Goal: Task Accomplishment & Management: Complete application form

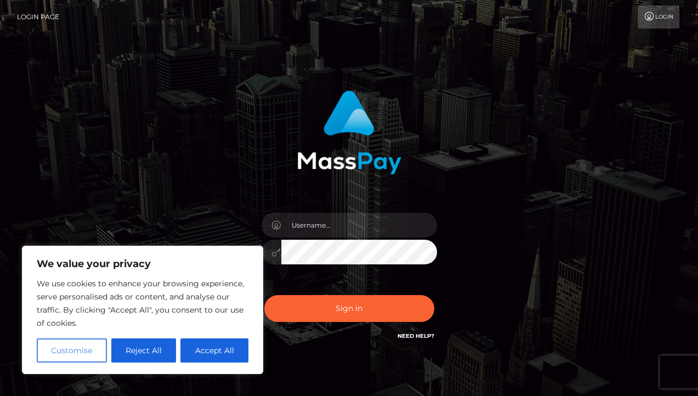
click at [94, 352] on button "Customise" at bounding box center [72, 350] width 70 height 24
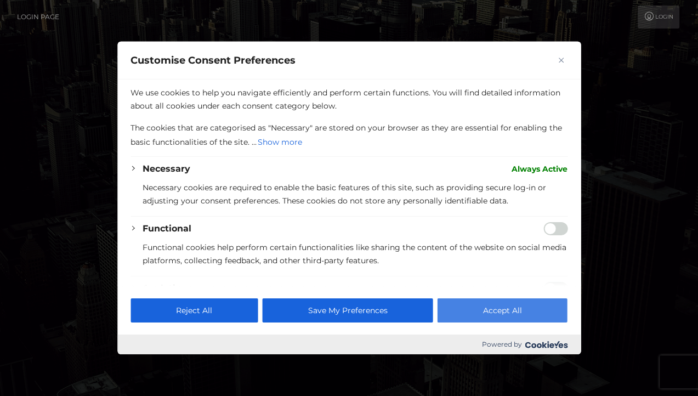
click at [507, 311] on button "Accept All" at bounding box center [503, 310] width 130 height 24
checkbox input "true"
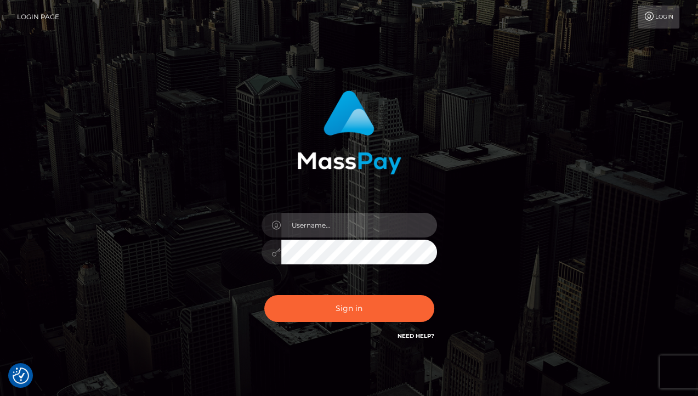
click at [331, 224] on input "text" at bounding box center [359, 225] width 156 height 25
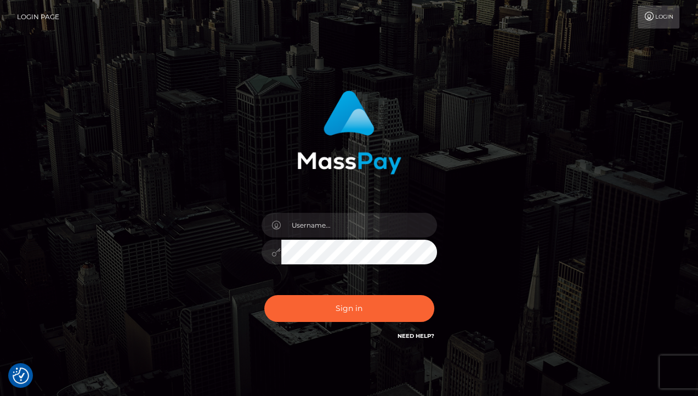
click at [526, 224] on div "Sign in" at bounding box center [349, 221] width 625 height 279
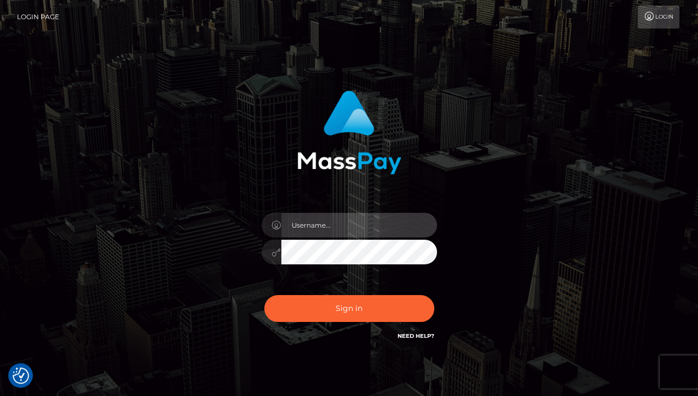
click at [338, 228] on input "text" at bounding box center [359, 225] width 156 height 25
type input "JennyGo"
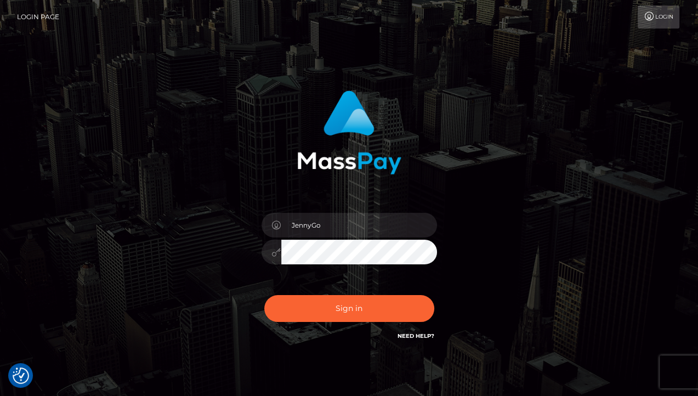
click at [566, 251] on div "JennyGo Sign in" at bounding box center [349, 221] width 625 height 279
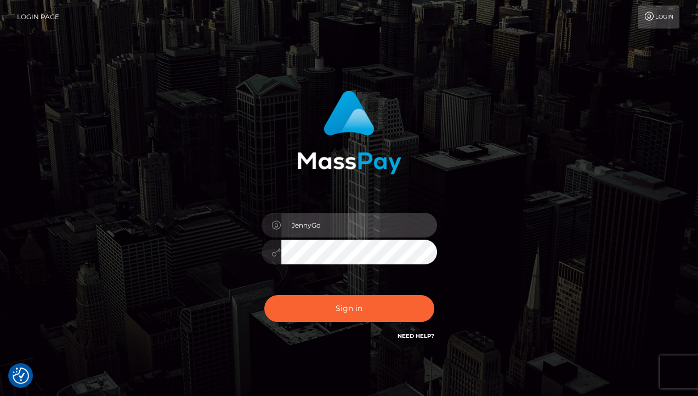
click at [314, 226] on input "JennyGo" at bounding box center [359, 225] width 156 height 25
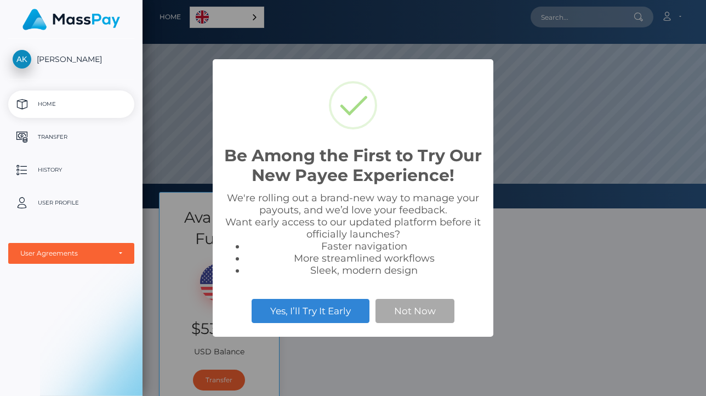
select select
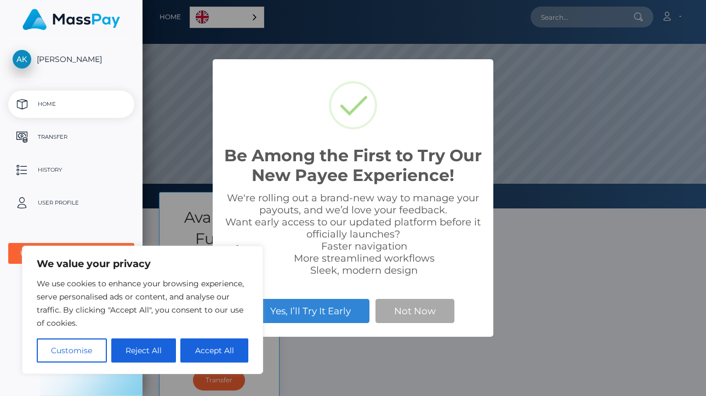
scroll to position [208, 564]
drag, startPoint x: 225, startPoint y: 348, endPoint x: 230, endPoint y: 350, distance: 6.1
click at [225, 348] on button "Accept All" at bounding box center [214, 350] width 68 height 24
checkbox input "true"
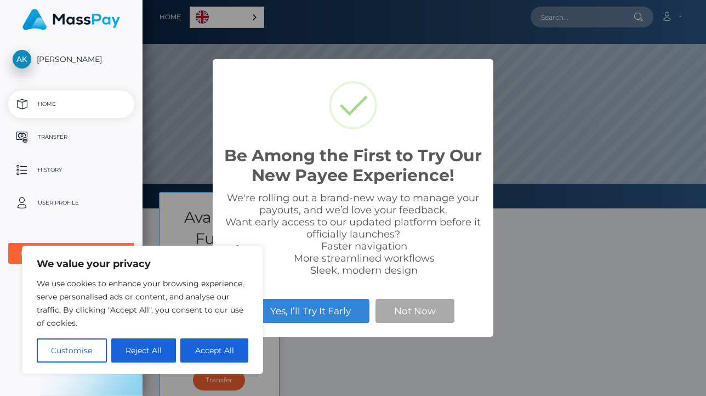
checkbox input "true"
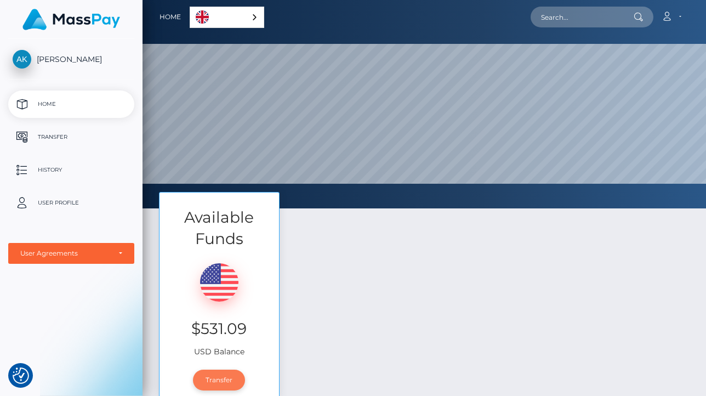
click at [226, 377] on link "Transfer" at bounding box center [219, 380] width 52 height 21
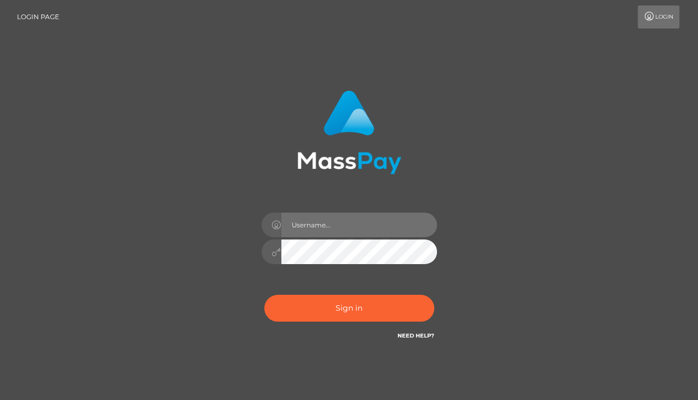
click at [325, 233] on input "text" at bounding box center [359, 225] width 156 height 25
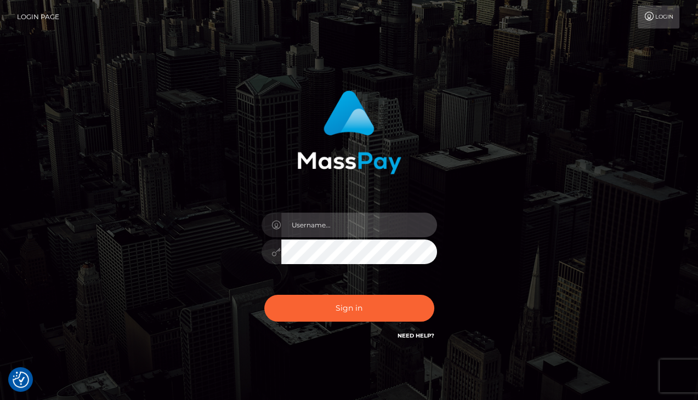
type input "1999-09-06"
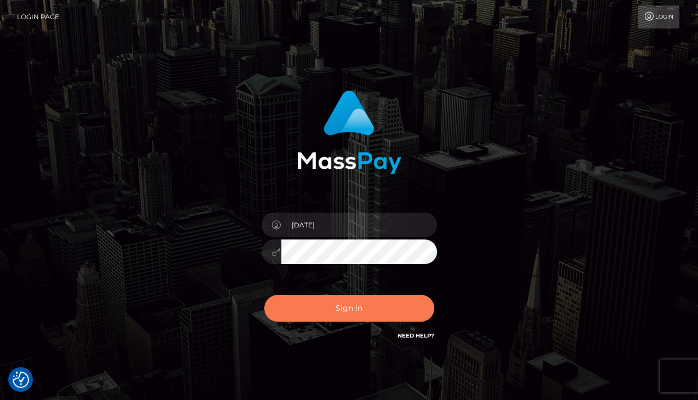
click at [344, 304] on button "Sign in" at bounding box center [349, 308] width 170 height 27
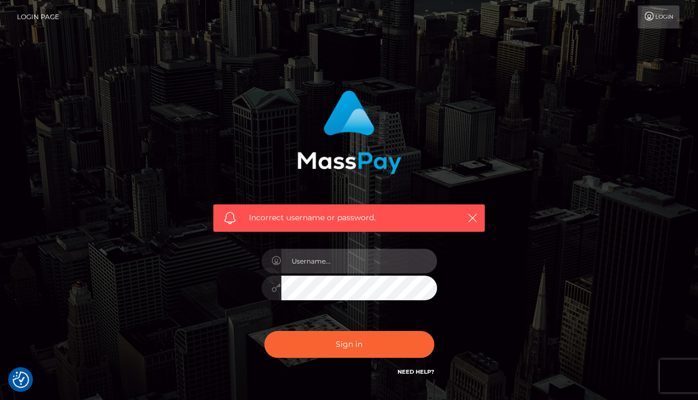
click at [336, 269] on input "text" at bounding box center [359, 261] width 156 height 25
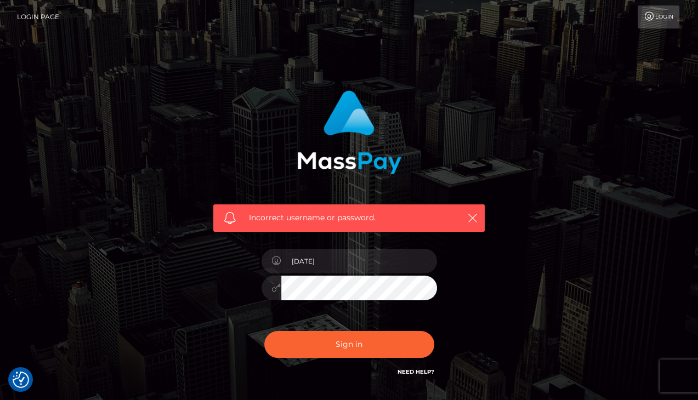
click at [277, 290] on icon at bounding box center [276, 288] width 9 height 9
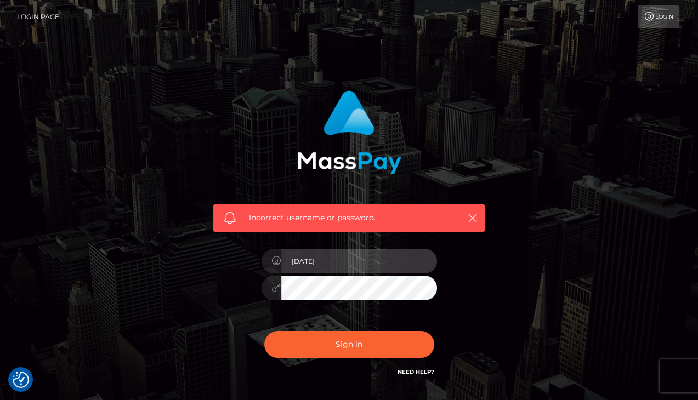
click at [321, 261] on input "[DATE]" at bounding box center [359, 261] width 156 height 25
click at [333, 257] on input "[DATE]" at bounding box center [359, 261] width 156 height 25
click at [308, 261] on input "[DATE]" at bounding box center [359, 261] width 156 height 25
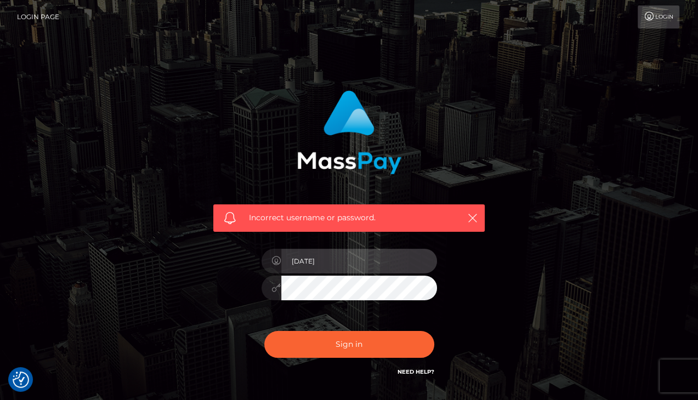
click at [308, 261] on input "[DATE]" at bounding box center [359, 261] width 156 height 25
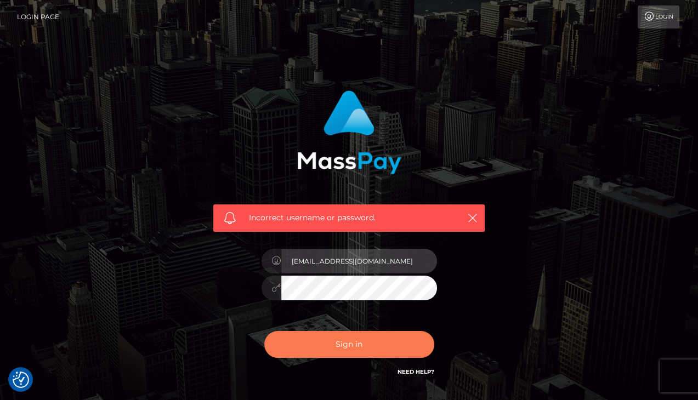
type input "[EMAIL_ADDRESS][DOMAIN_NAME]"
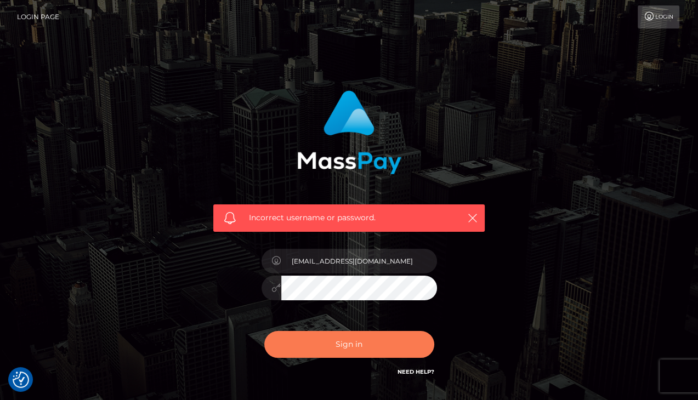
click at [329, 341] on button "Sign in" at bounding box center [349, 344] width 170 height 27
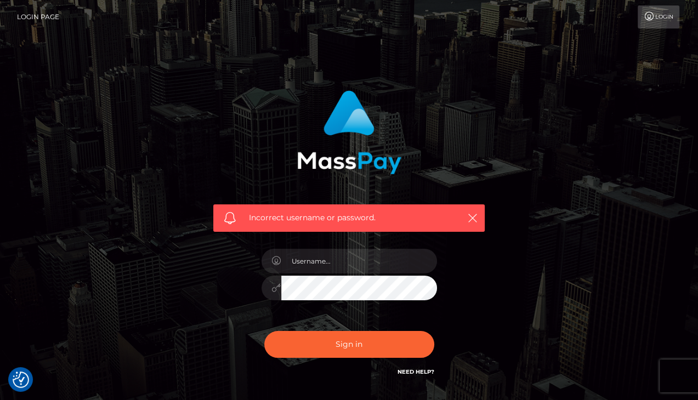
click at [669, 17] on link "Login" at bounding box center [659, 16] width 42 height 23
